Goal: Transaction & Acquisition: Purchase product/service

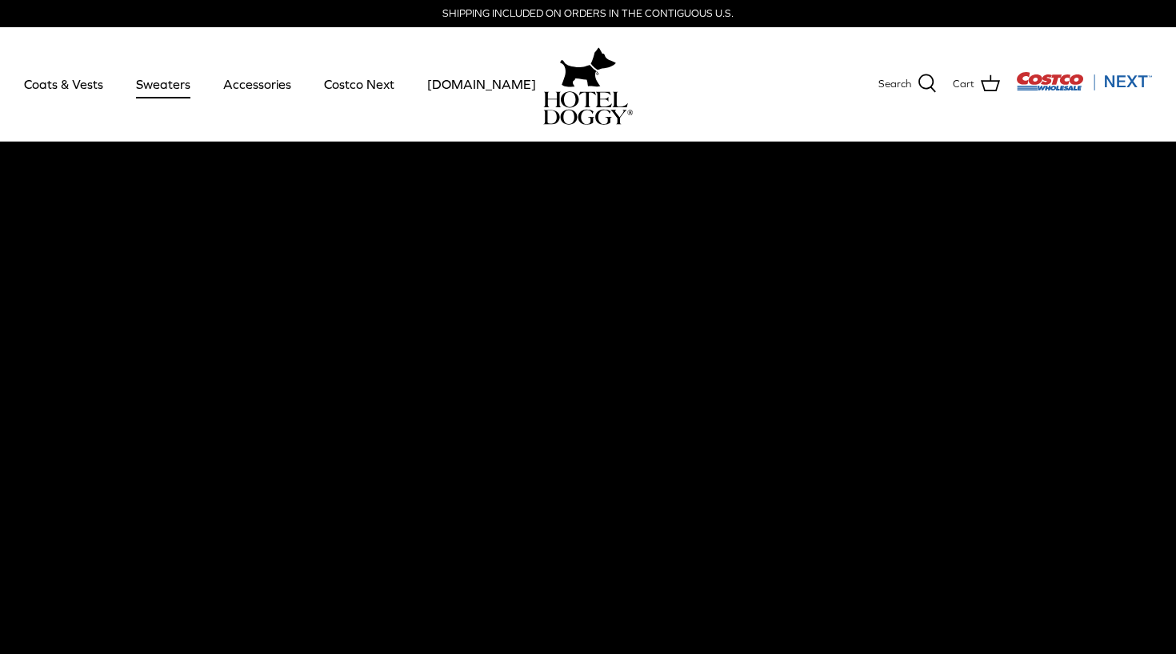
click at [174, 84] on link "Sweaters" at bounding box center [163, 84] width 83 height 54
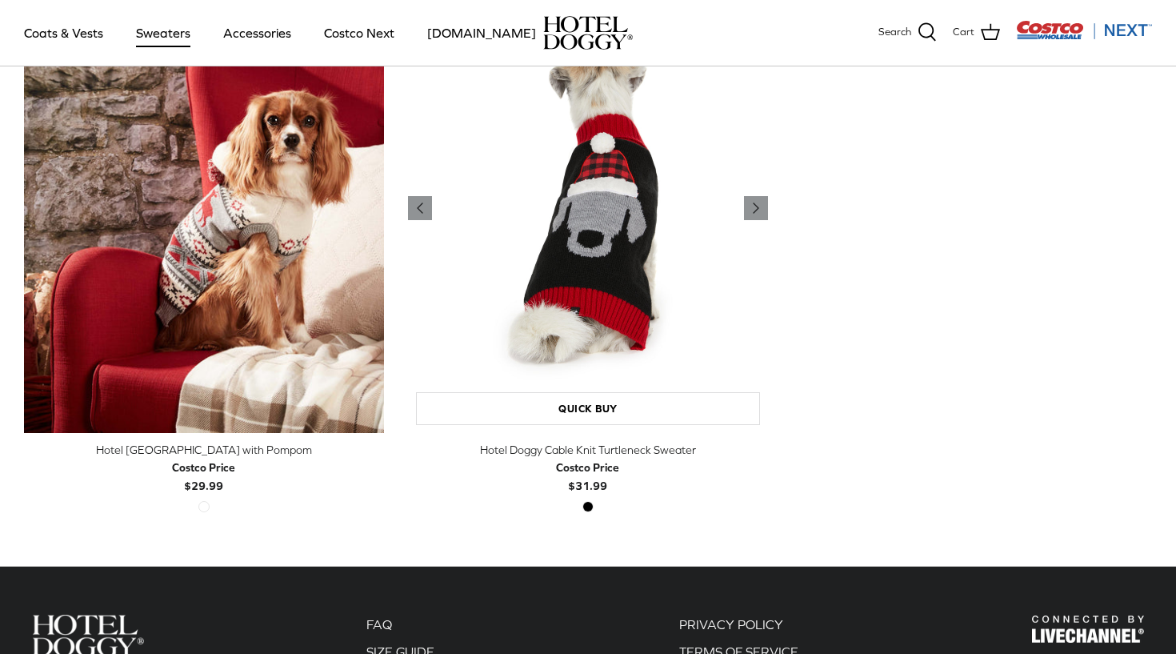
scroll to position [510, 0]
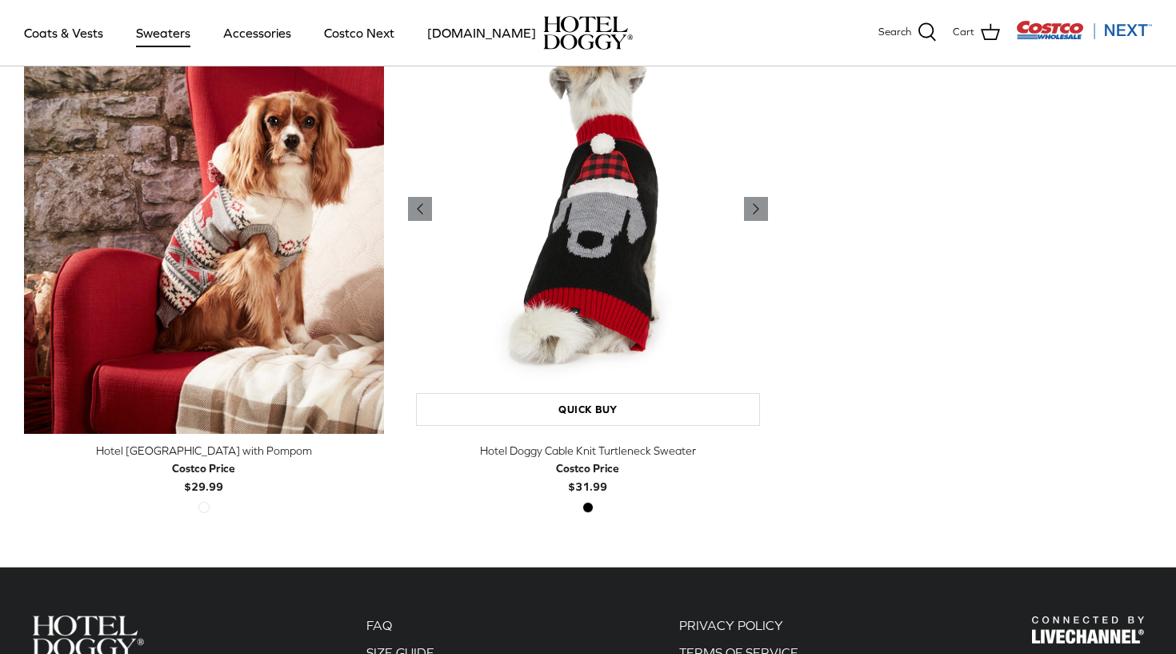
click at [589, 278] on img "Hotel Doggy Cable Knit Turtleneck Sweater" at bounding box center [588, 209] width 360 height 450
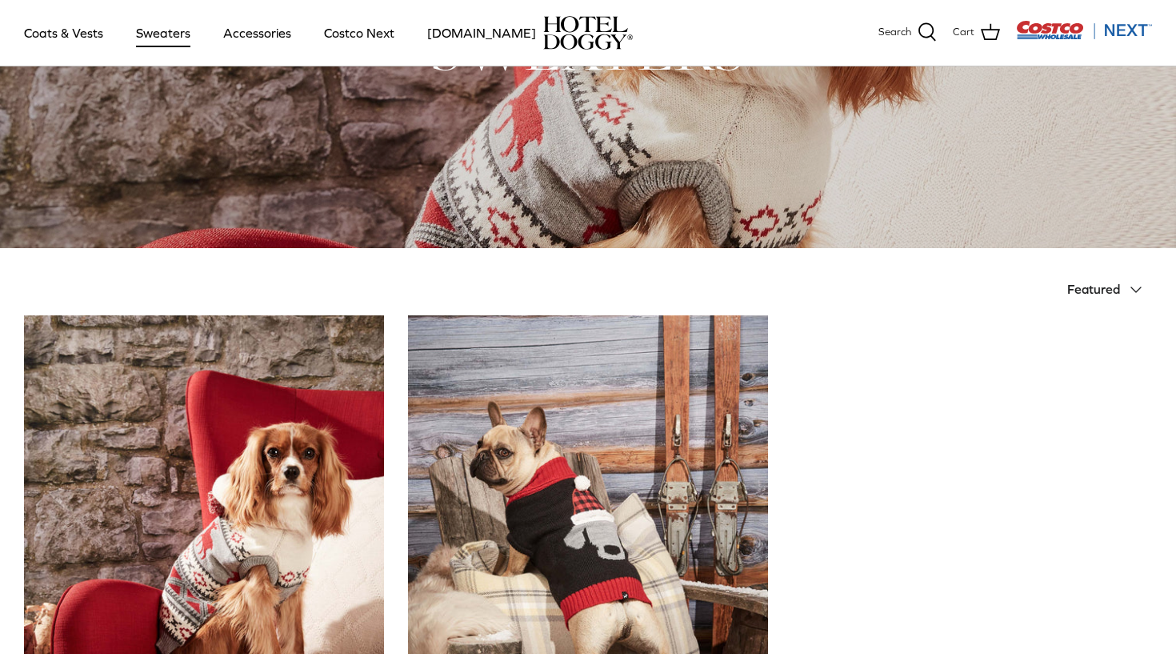
scroll to position [72, 0]
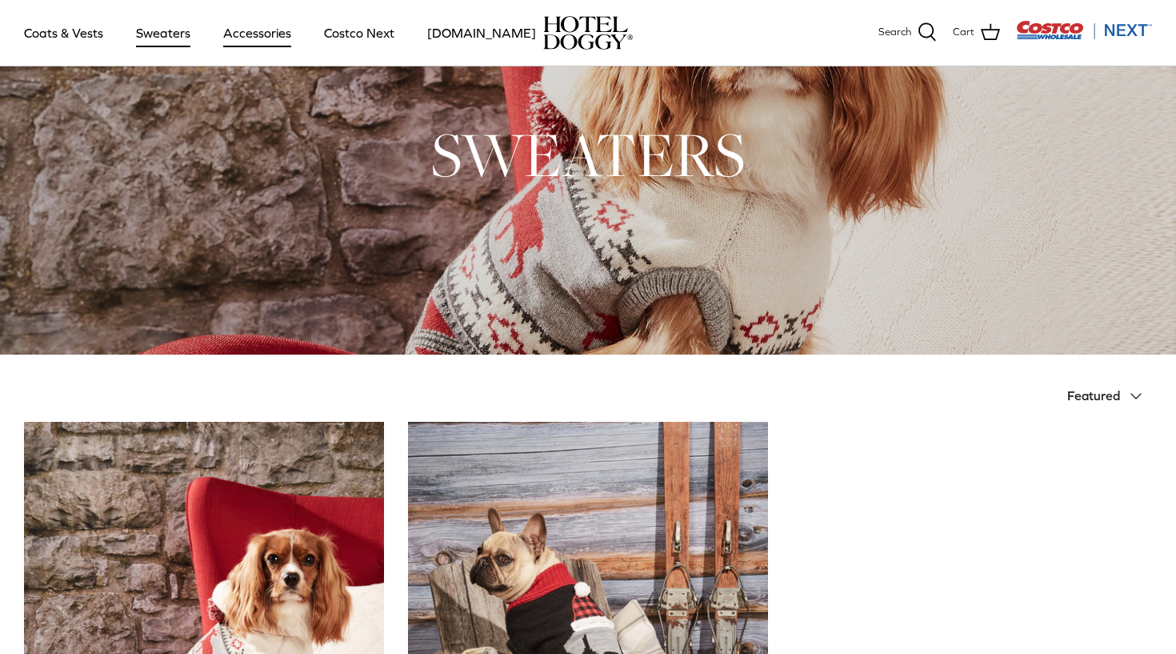
click at [262, 38] on link "Accessories" at bounding box center [257, 33] width 97 height 54
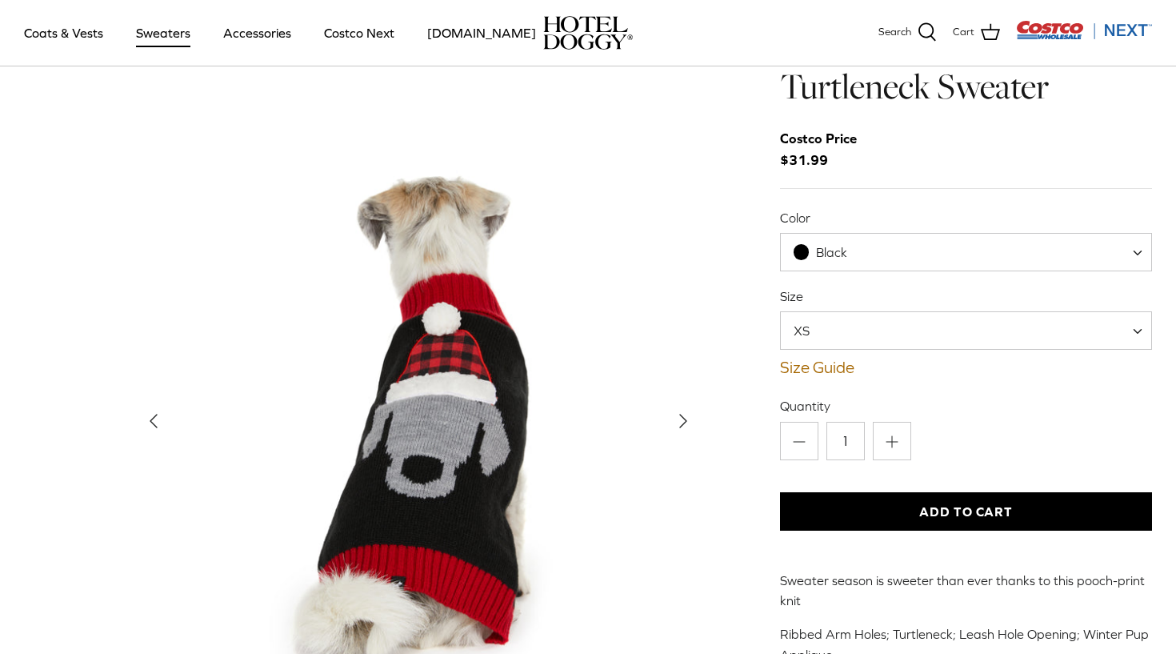
scroll to position [155, 0]
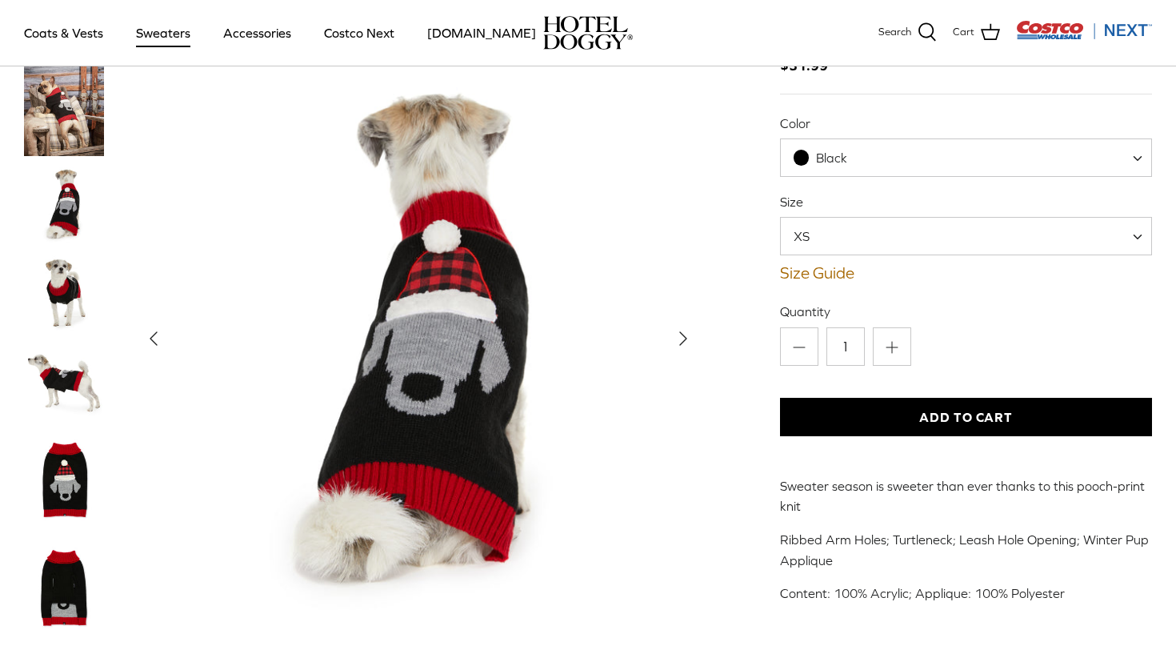
click at [861, 236] on span "XS" at bounding box center [966, 236] width 372 height 38
select select "L"
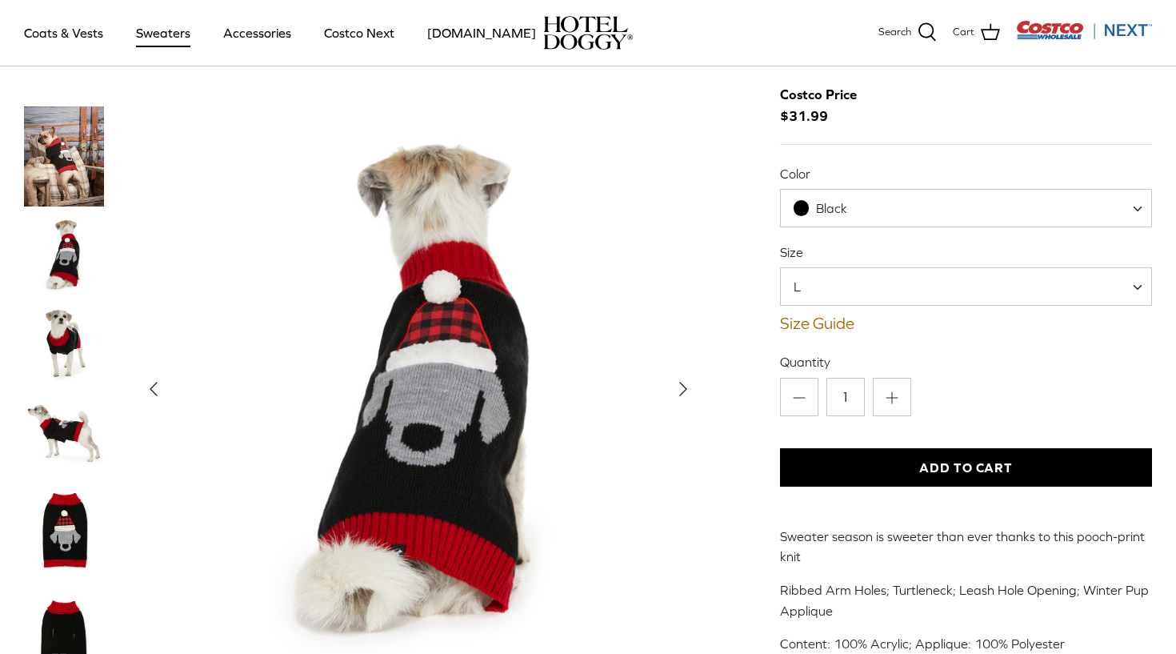
scroll to position [84, 0]
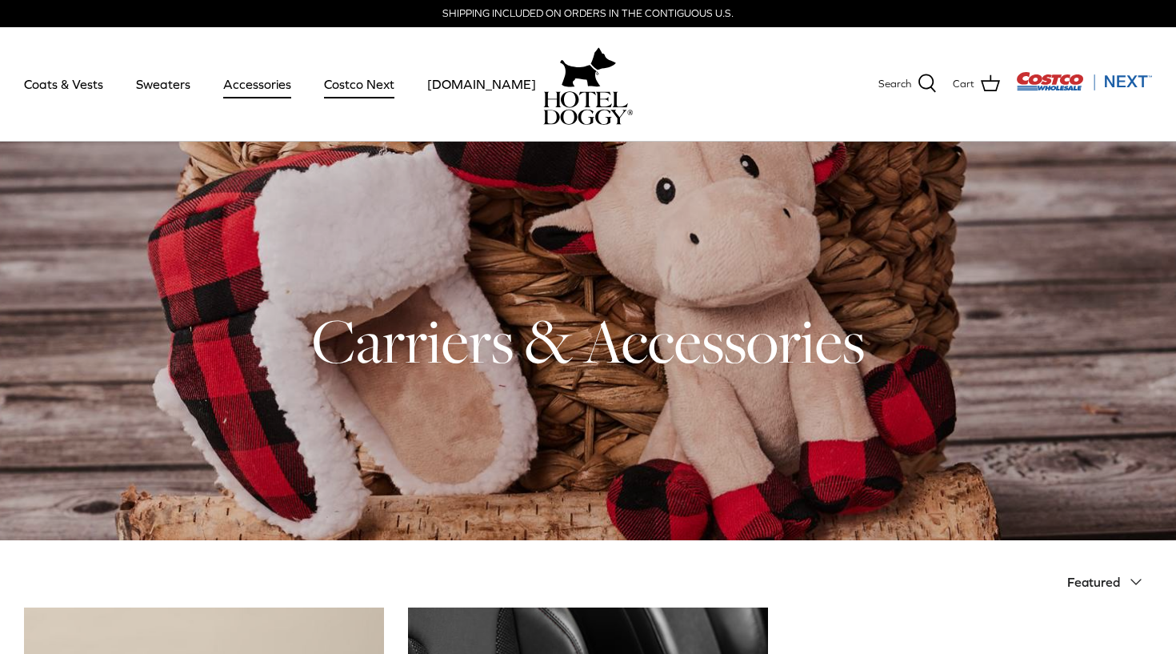
click at [382, 84] on link "Costco Next" at bounding box center [359, 84] width 99 height 54
click at [67, 86] on link "Coats & Vests" at bounding box center [64, 84] width 108 height 54
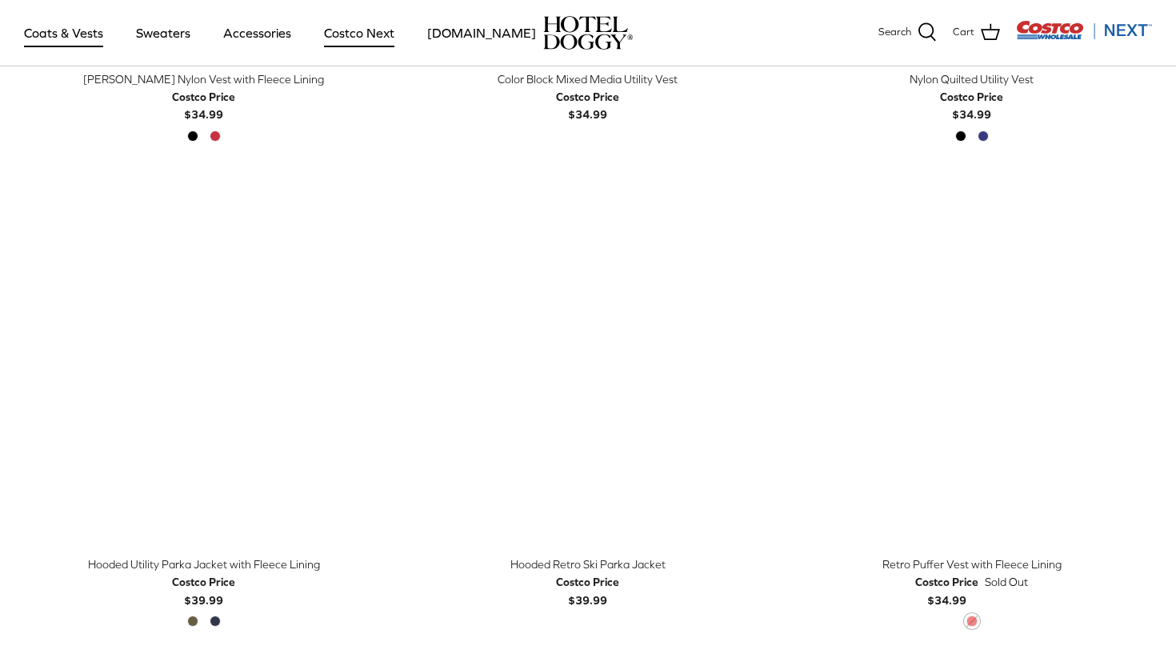
scroll to position [743, 0]
